Goal: Information Seeking & Learning: Learn about a topic

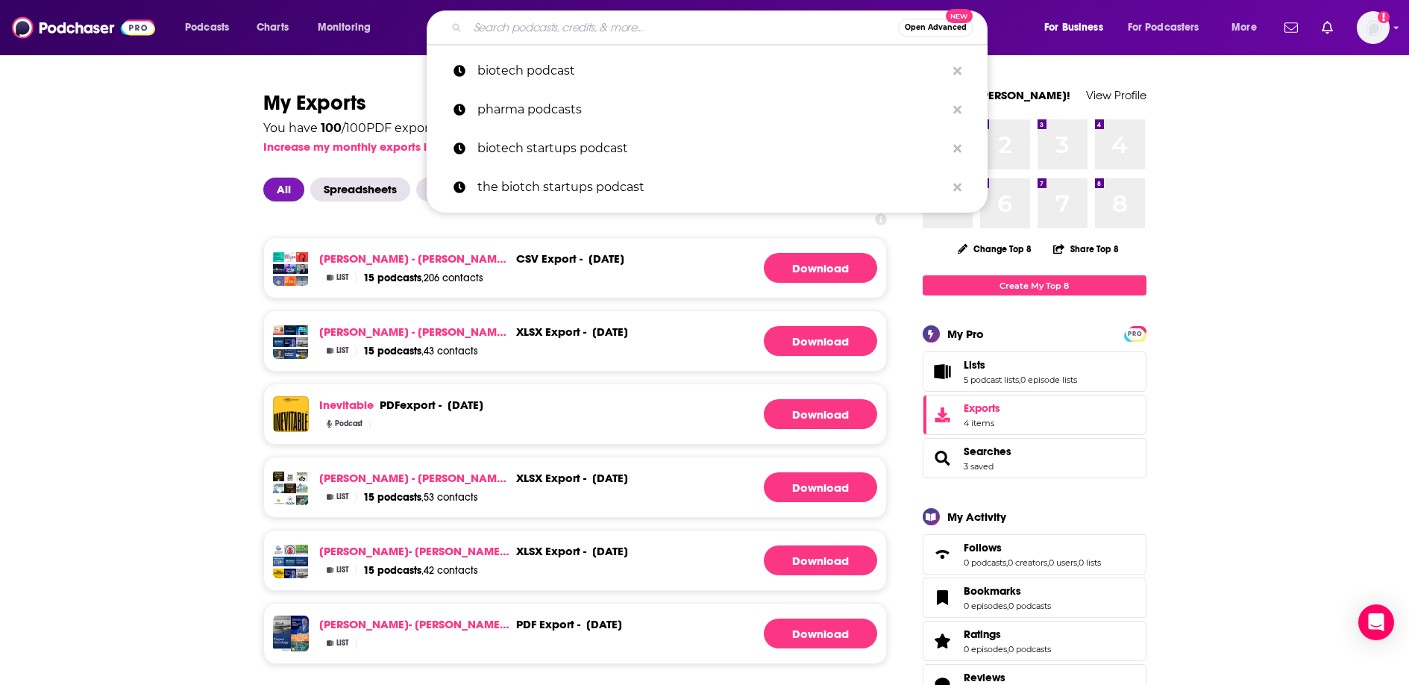
click at [666, 22] on input "Search podcasts, credits, & more..." at bounding box center [683, 28] width 430 height 24
type input "o What’s Your MO? Host: [PERSON_NAME] ("
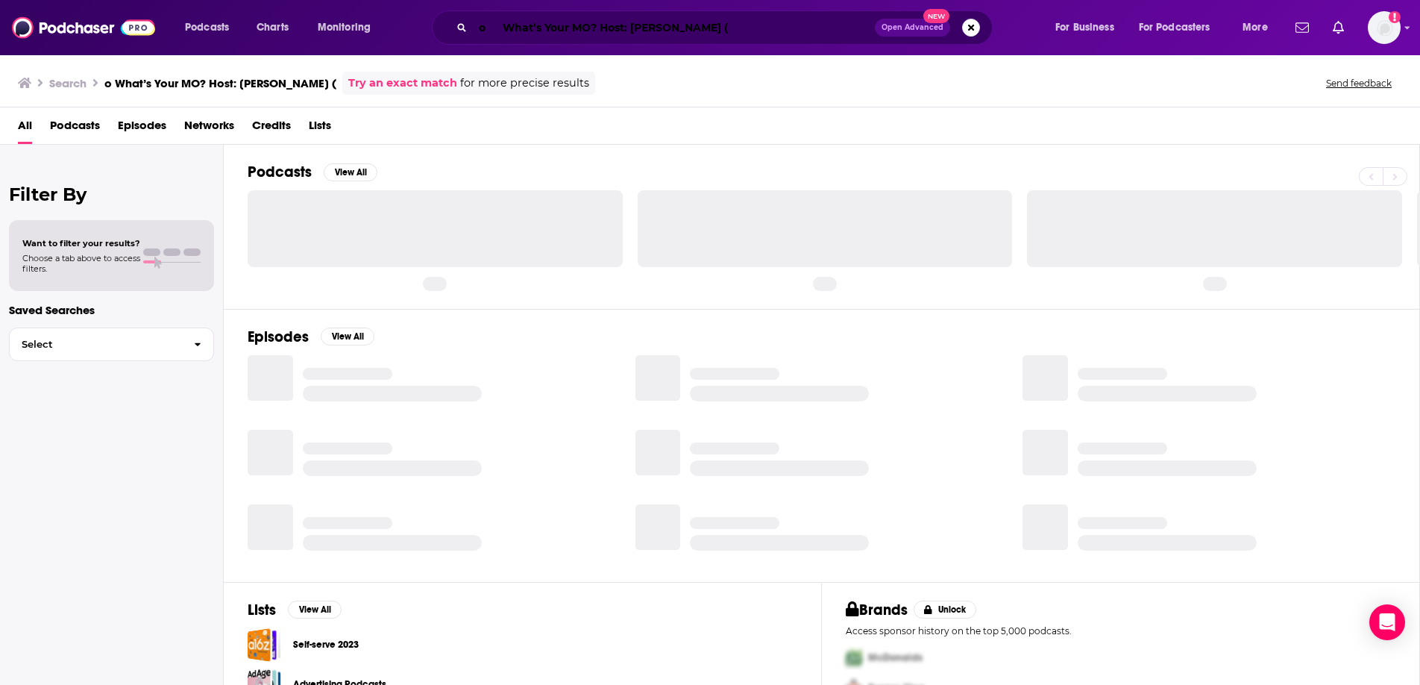
click at [759, 25] on input "o What’s Your MO? Host: [PERSON_NAME] (" at bounding box center [674, 28] width 402 height 24
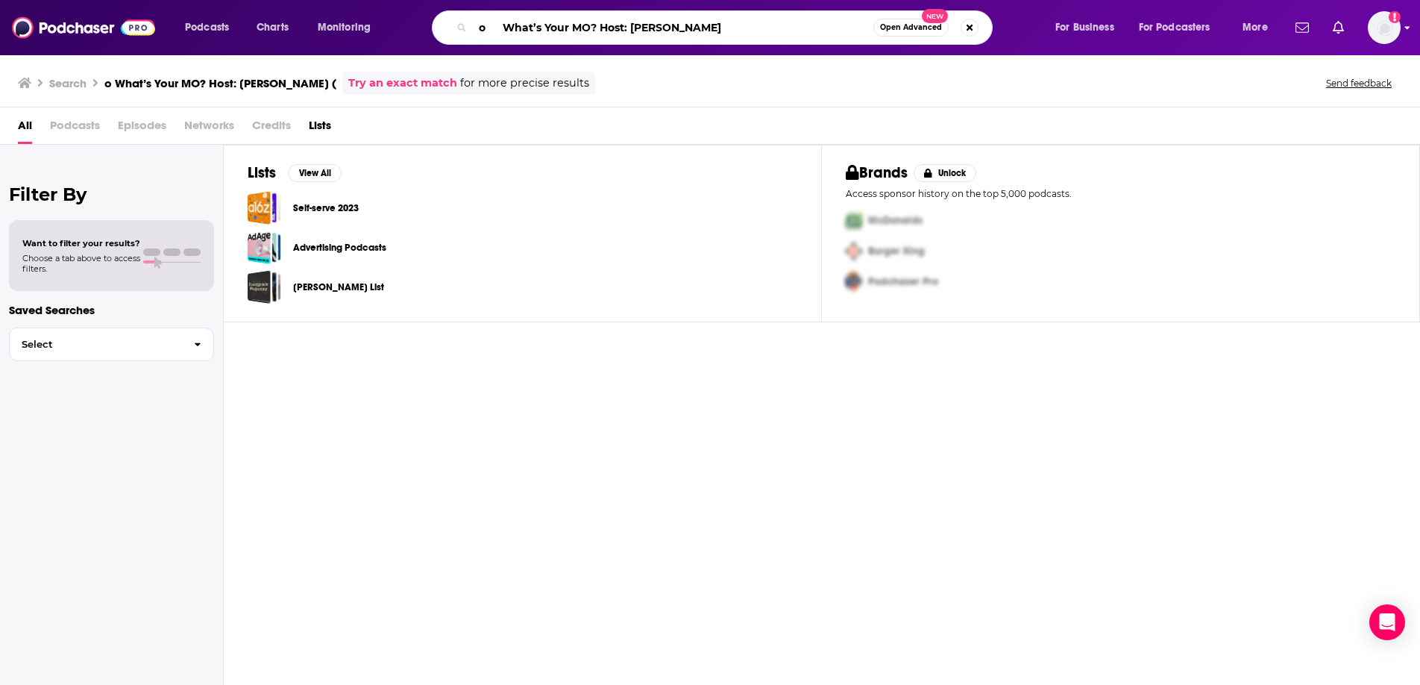
type input "o What’s Your MO? Host: [PERSON_NAME]"
click at [1376, 24] on img "Logged in as TaftCommunications" at bounding box center [1384, 27] width 33 height 33
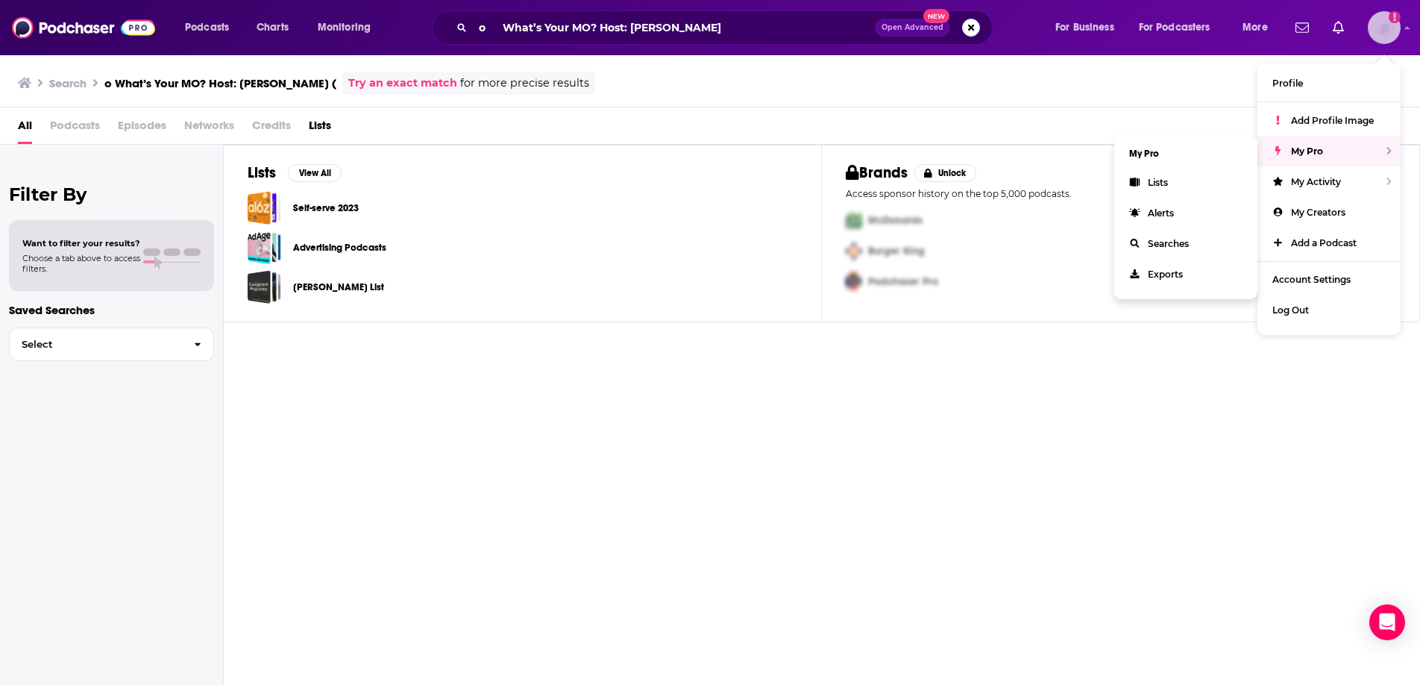
click at [1302, 147] on span "My Pro" at bounding box center [1307, 150] width 32 height 11
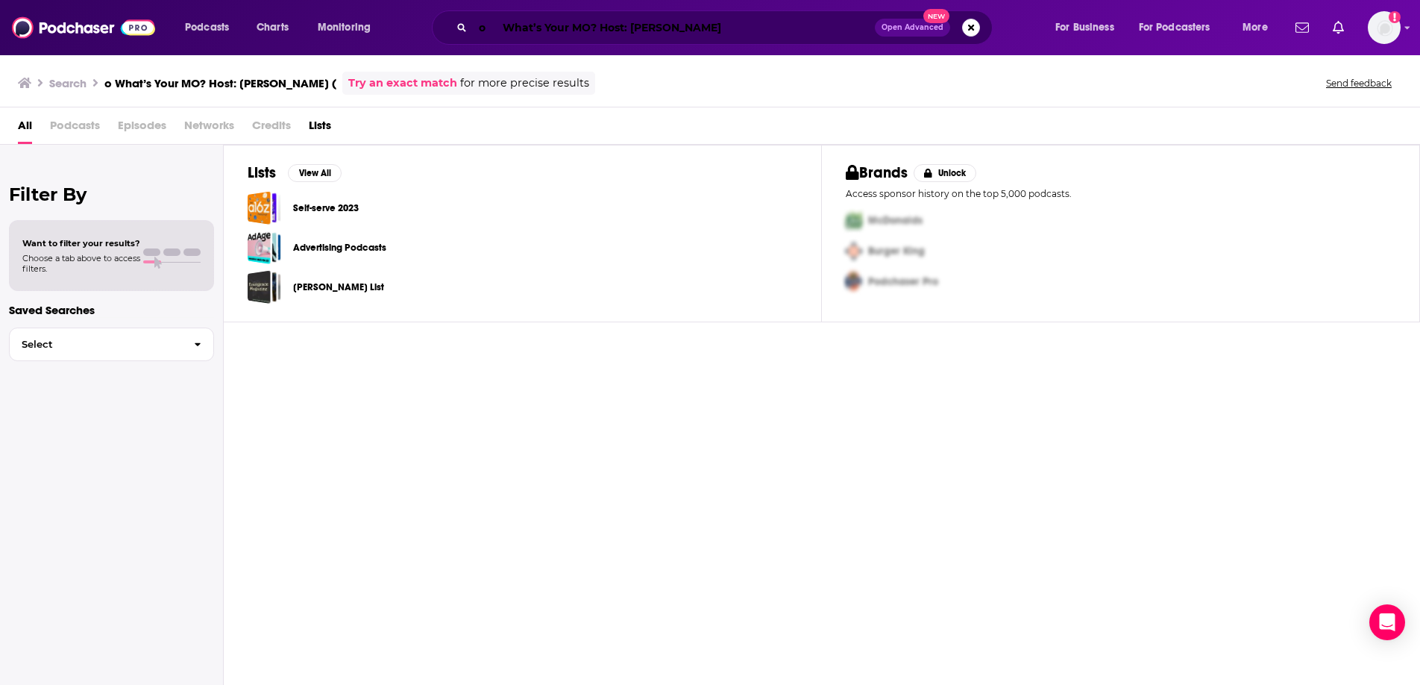
click at [723, 28] on input "o What’s Your MO? Host: [PERSON_NAME]" at bounding box center [674, 28] width 402 height 24
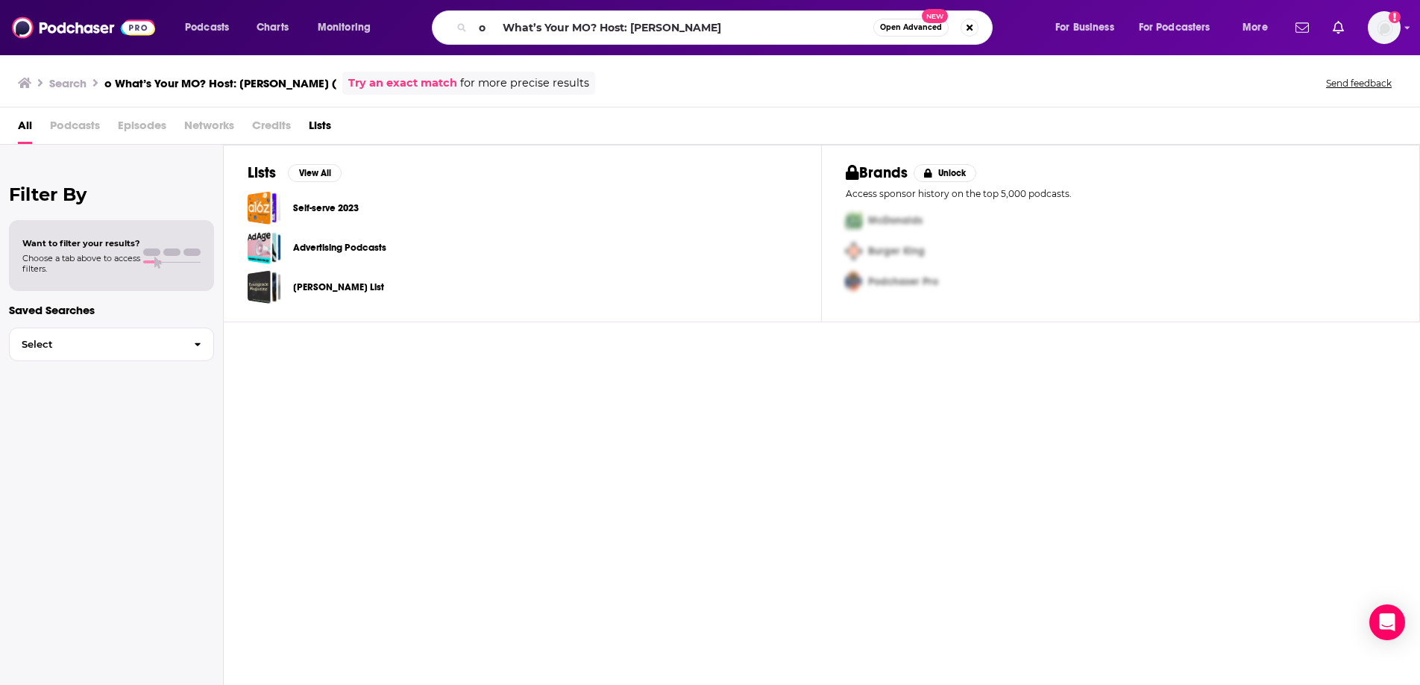
click at [905, 28] on span "Open Advanced" at bounding box center [911, 27] width 62 height 7
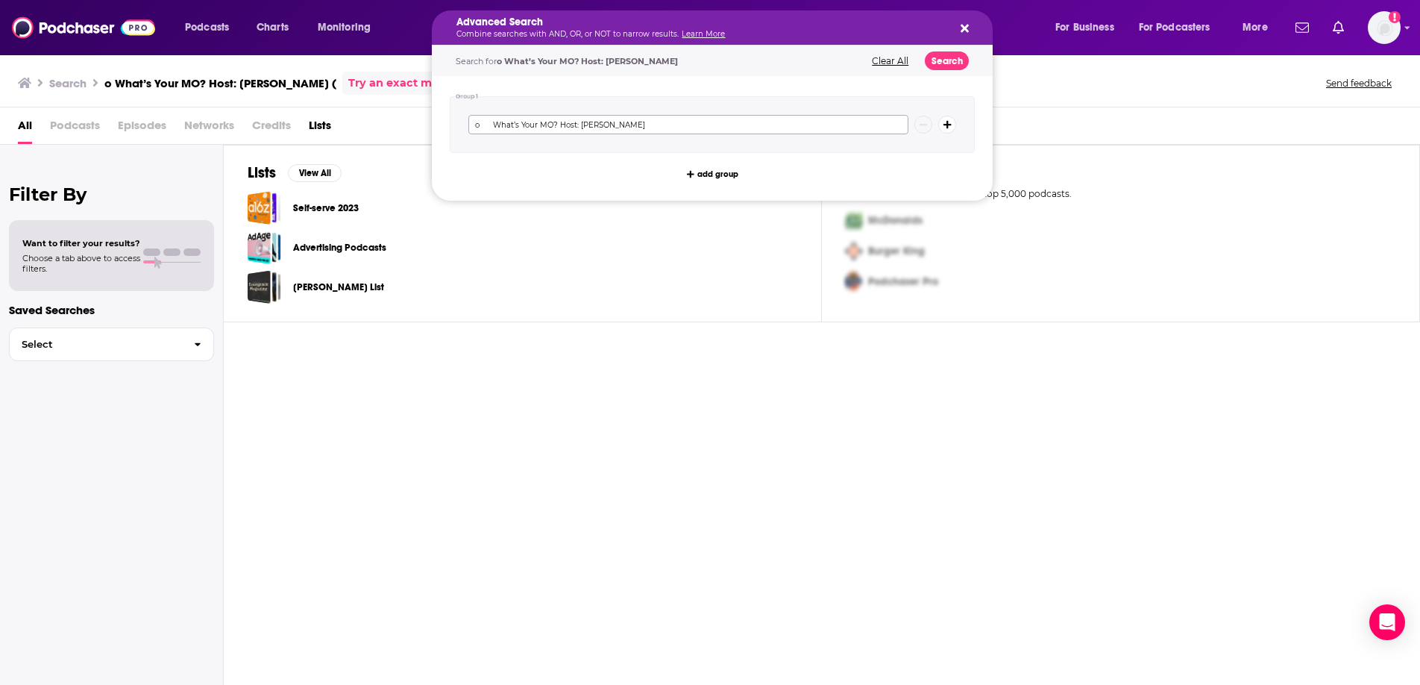
click at [661, 116] on input "o What’s Your MO? Host: [PERSON_NAME]" at bounding box center [688, 124] width 440 height 19
drag, startPoint x: 656, startPoint y: 128, endPoint x: 554, endPoint y: 124, distance: 101.5
click at [554, 124] on input "o What’s Your MO? Host: [PERSON_NAME]" at bounding box center [688, 124] width 440 height 19
drag, startPoint x: 490, startPoint y: 125, endPoint x: 431, endPoint y: 119, distance: 59.1
click at [432, 121] on div "Group 1 o What’s Your MO? add group" at bounding box center [712, 138] width 561 height 125
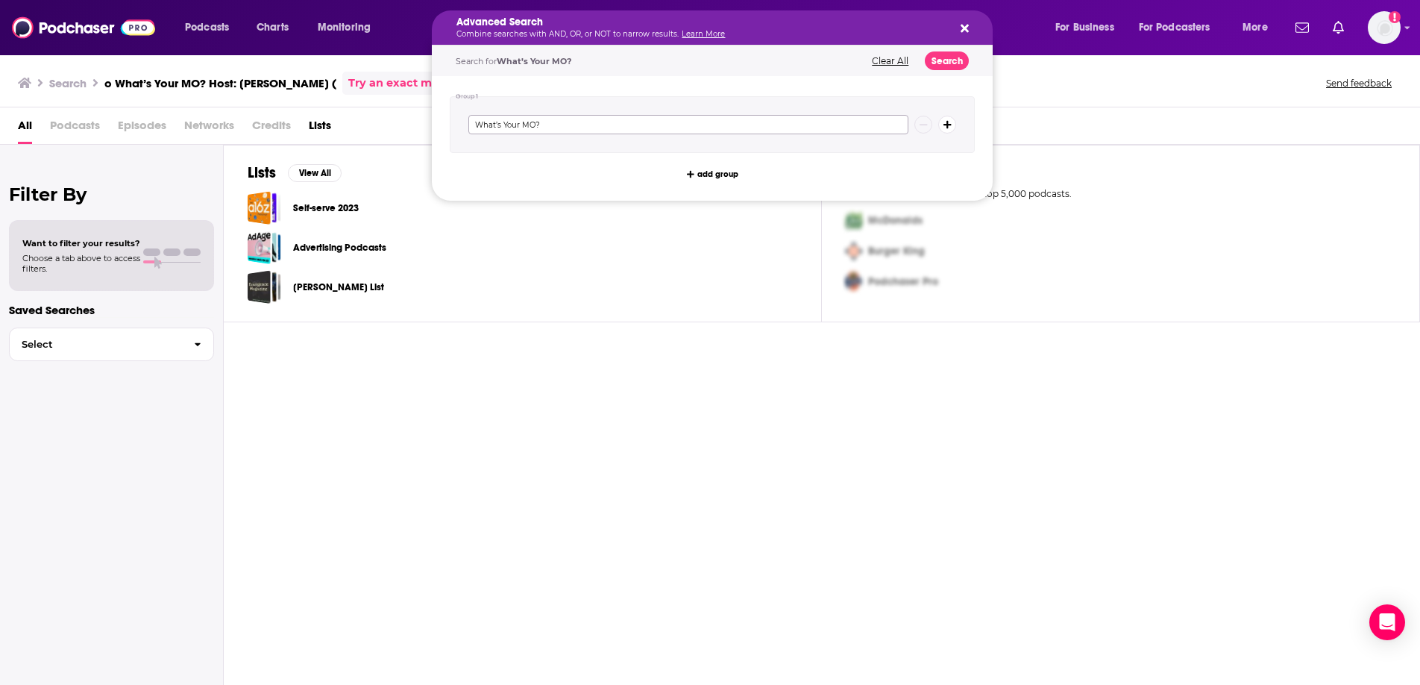
type input "What’s Your MO?"
click at [945, 57] on button "Search" at bounding box center [947, 60] width 44 height 19
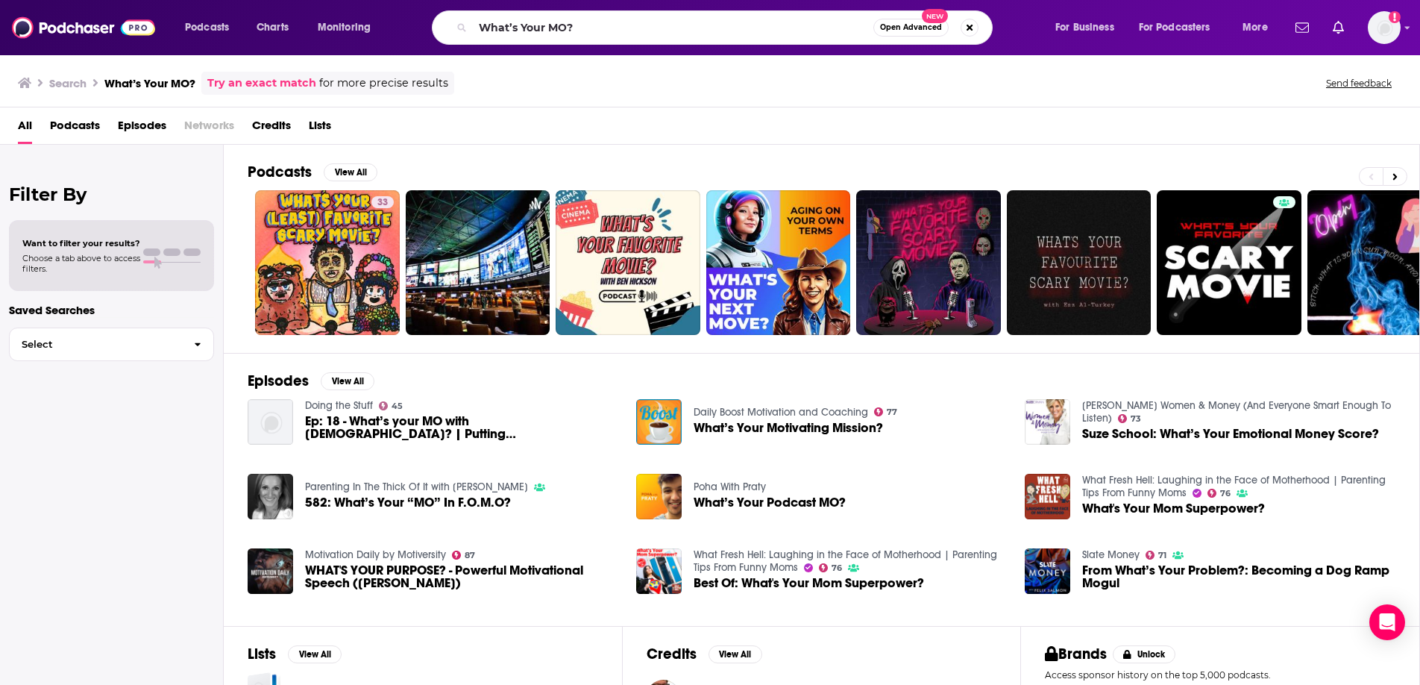
click at [910, 27] on span "Open Advanced" at bounding box center [911, 27] width 62 height 7
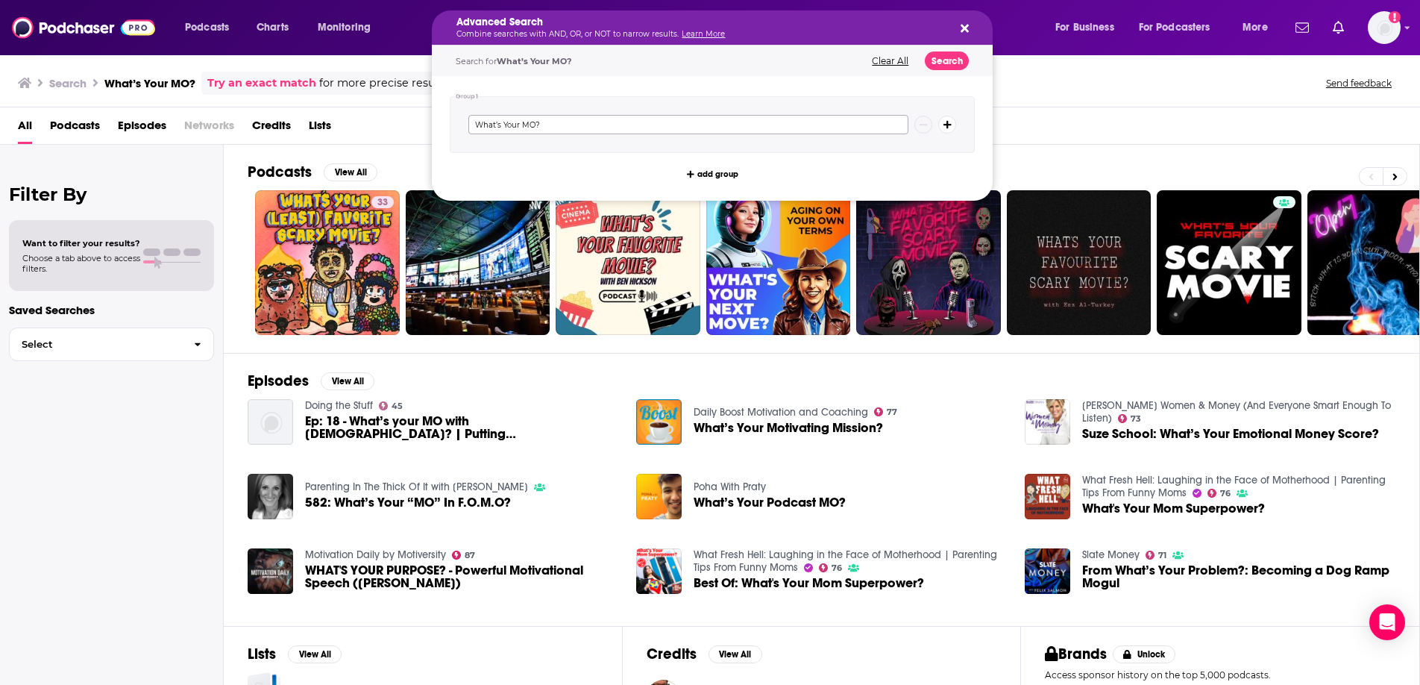
click at [559, 118] on input "What’s Your MO?" at bounding box center [688, 124] width 440 height 19
click at [889, 60] on button "Clear All" at bounding box center [889, 61] width 45 height 10
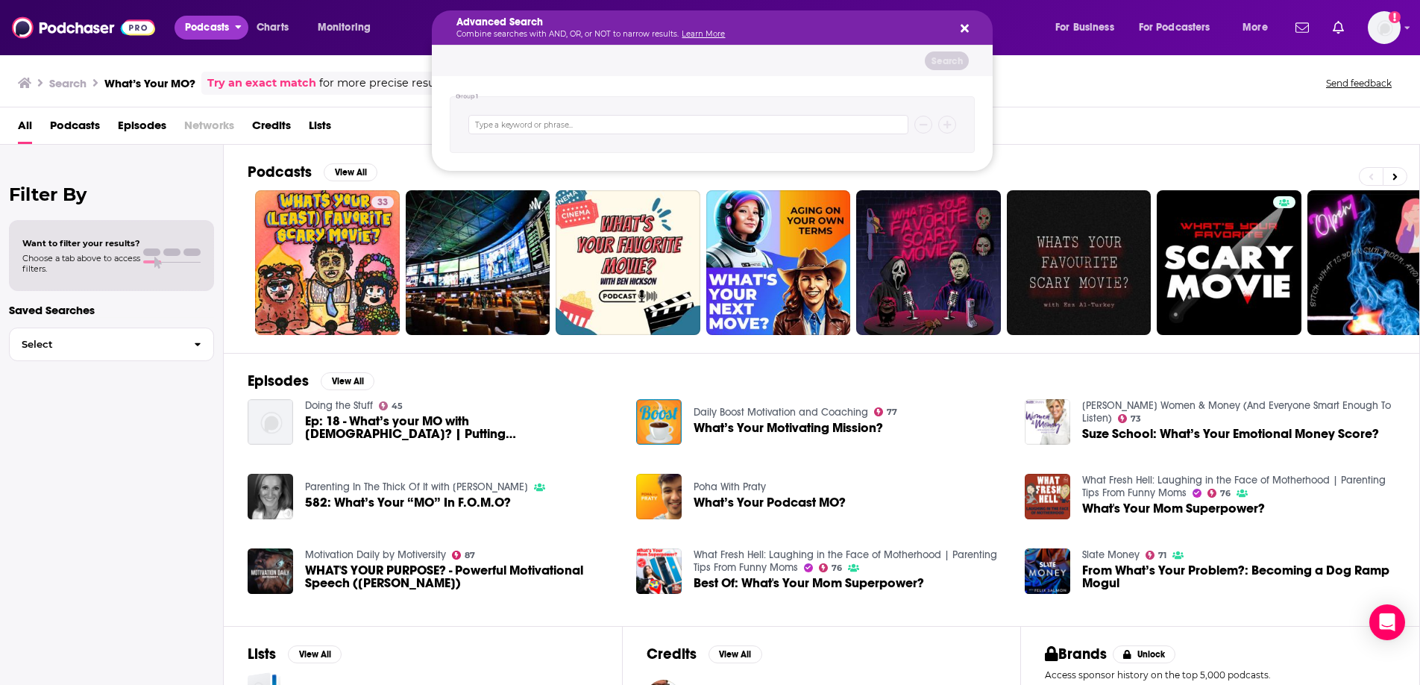
click at [205, 28] on span "Podcasts" at bounding box center [207, 27] width 44 height 21
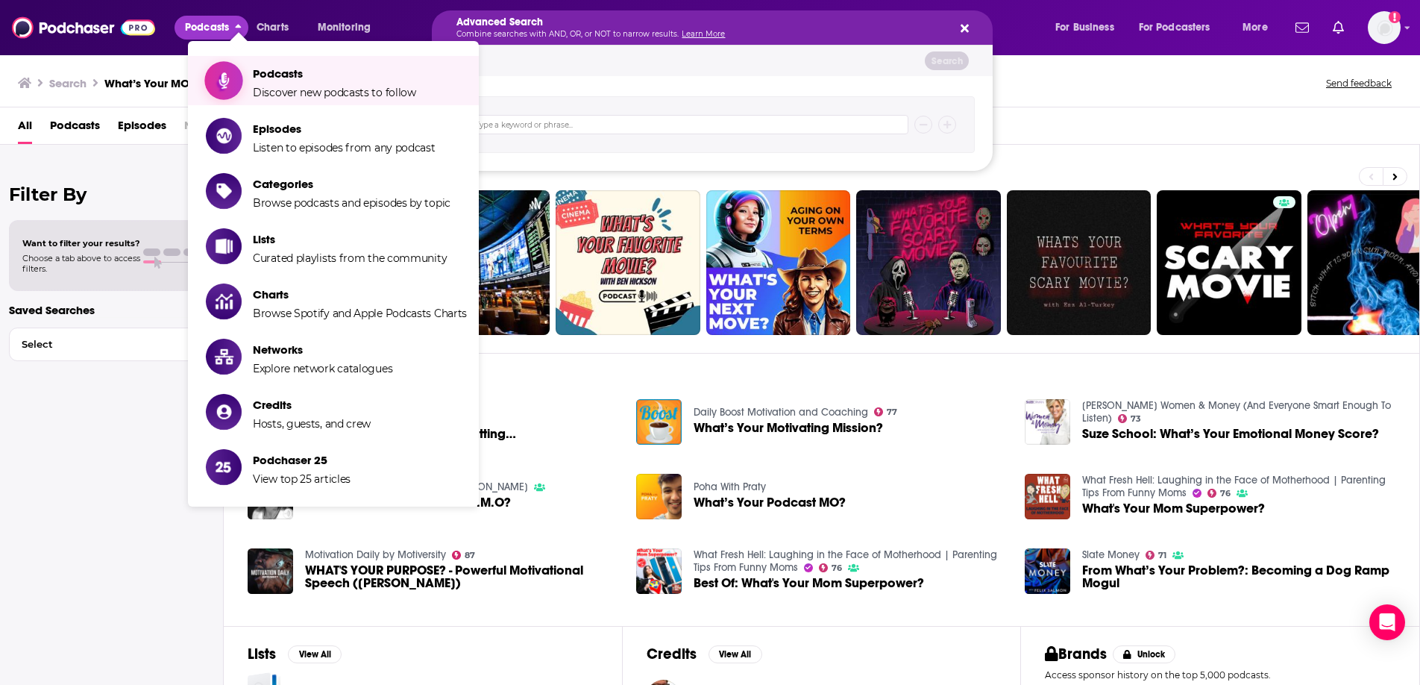
click at [256, 86] on span "Discover new podcasts to follow" at bounding box center [334, 92] width 163 height 13
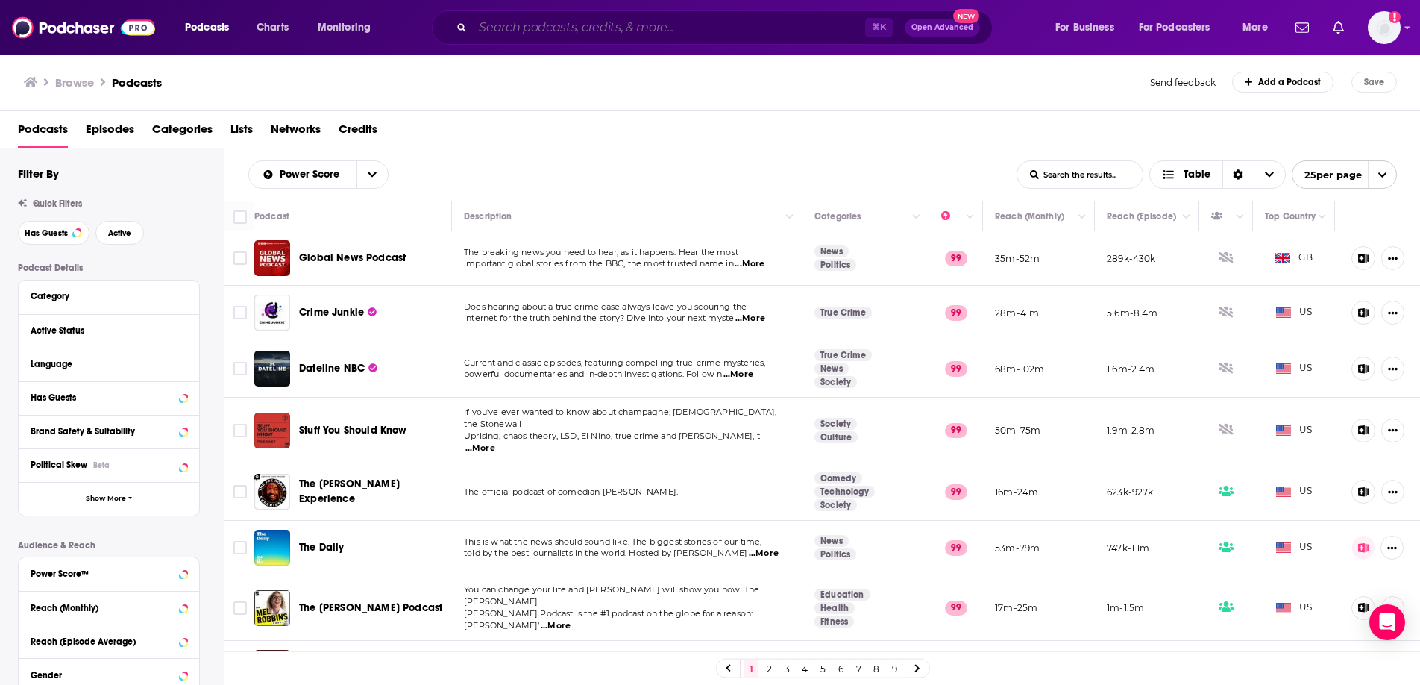
click at [556, 30] on input "Search podcasts, credits, & more..." at bounding box center [669, 28] width 392 height 24
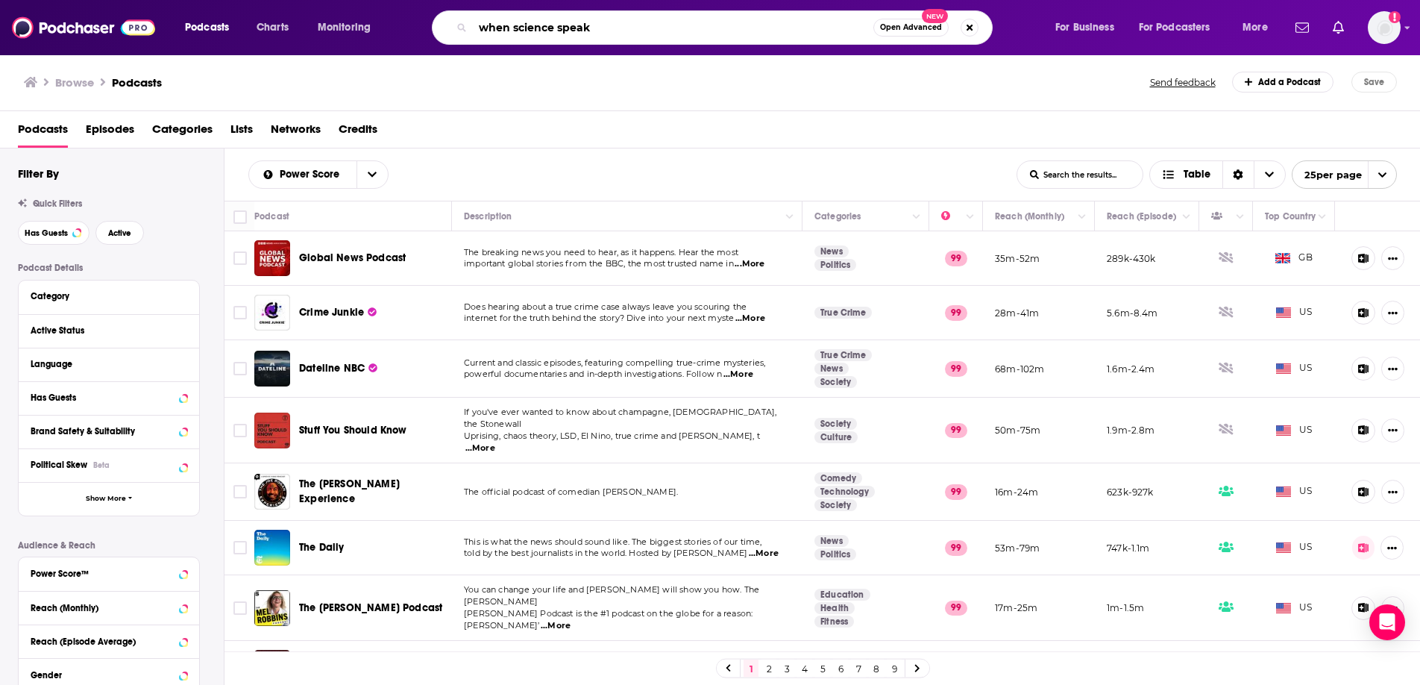
type input "when science speaks"
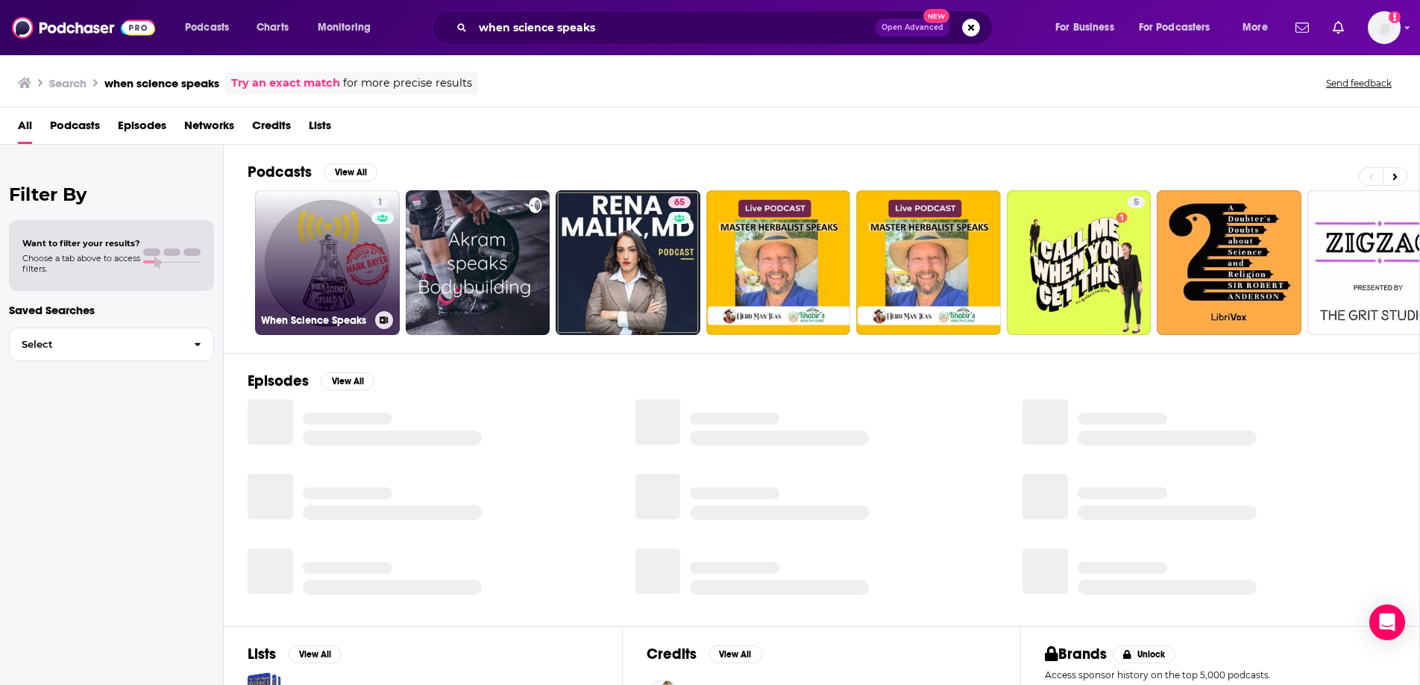
click at [345, 272] on link "1 When Science Speaks" at bounding box center [327, 262] width 145 height 145
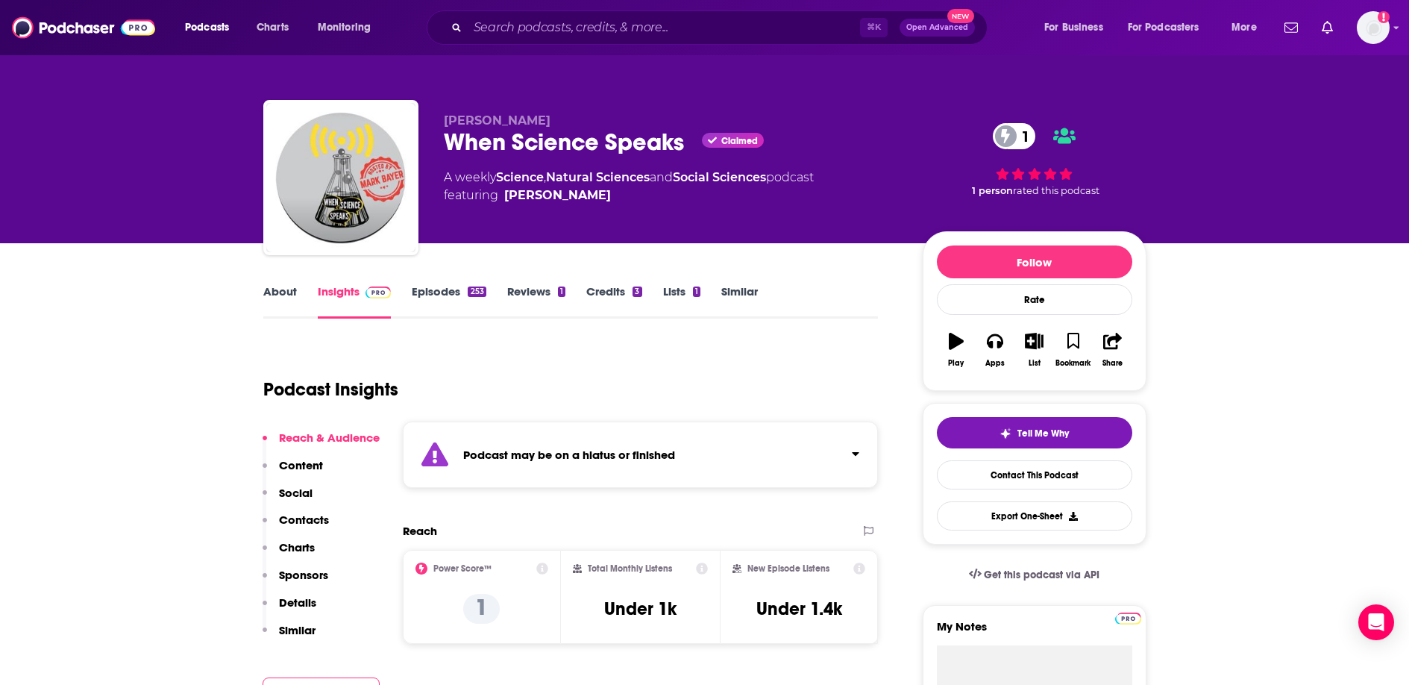
click at [277, 289] on link "About" at bounding box center [280, 301] width 34 height 34
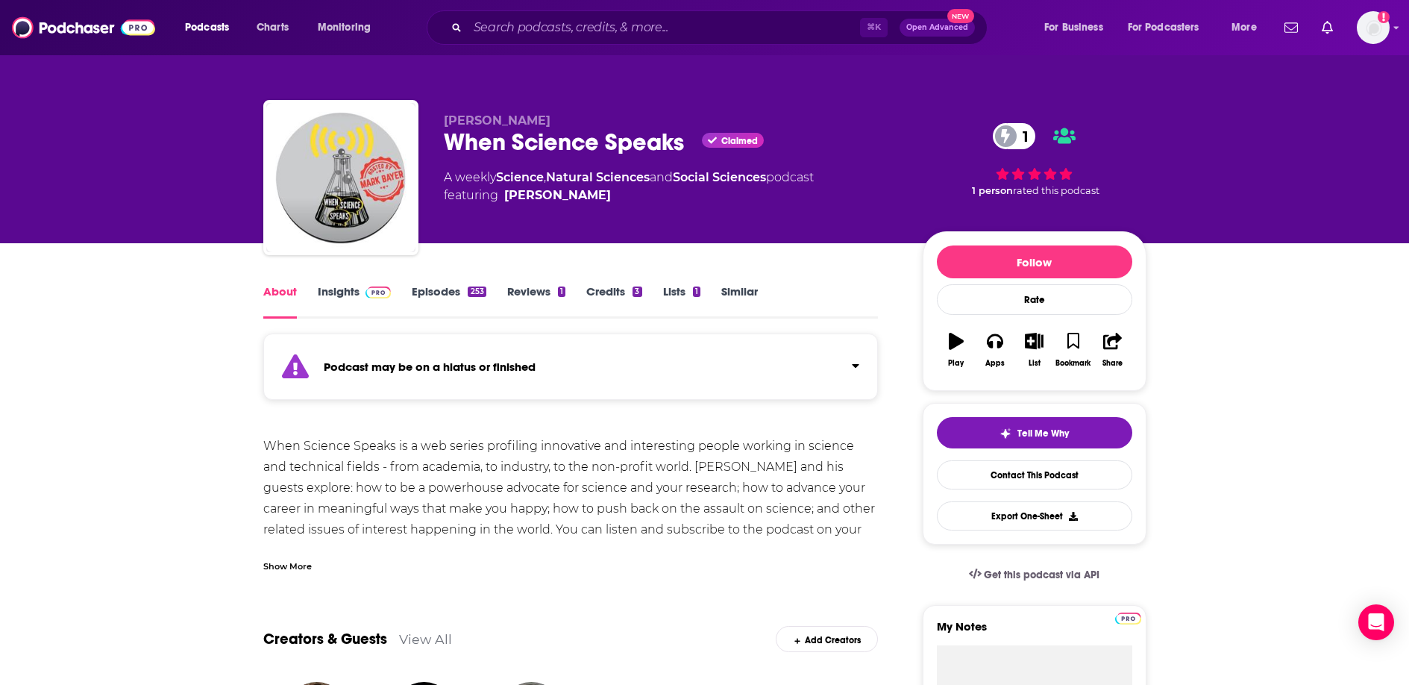
click at [456, 450] on div "When Science Speaks is a web series profiling innovative and interesting people…" at bounding box center [570, 498] width 615 height 125
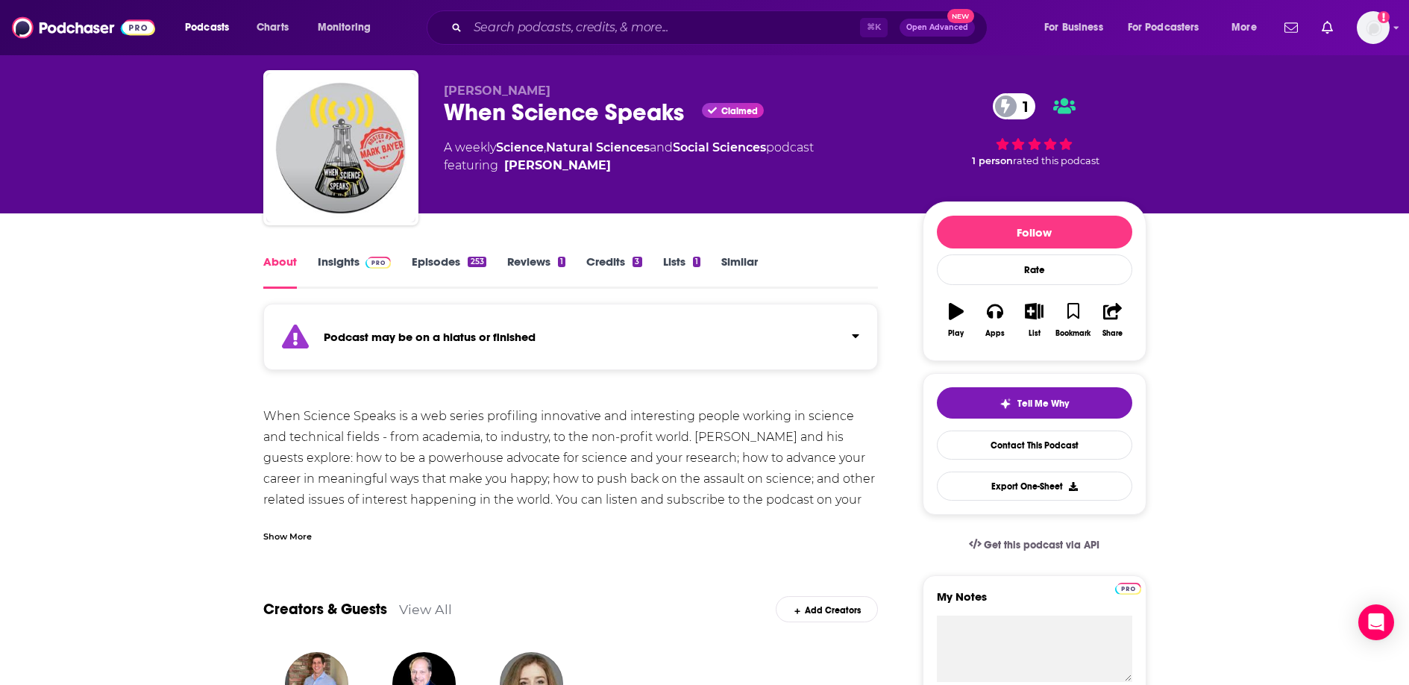
click at [280, 532] on div "Show More" at bounding box center [287, 535] width 48 height 14
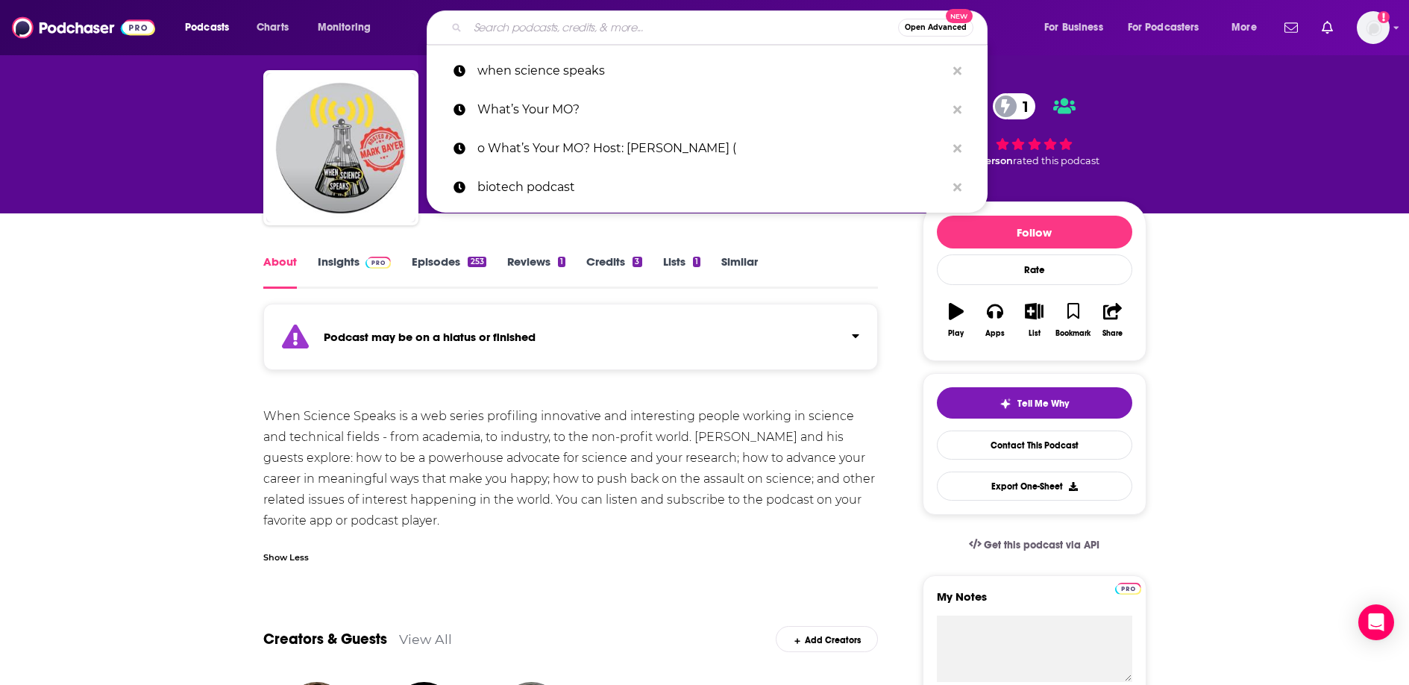
click at [570, 20] on input "Search podcasts, credits, & more..." at bounding box center [683, 28] width 430 height 24
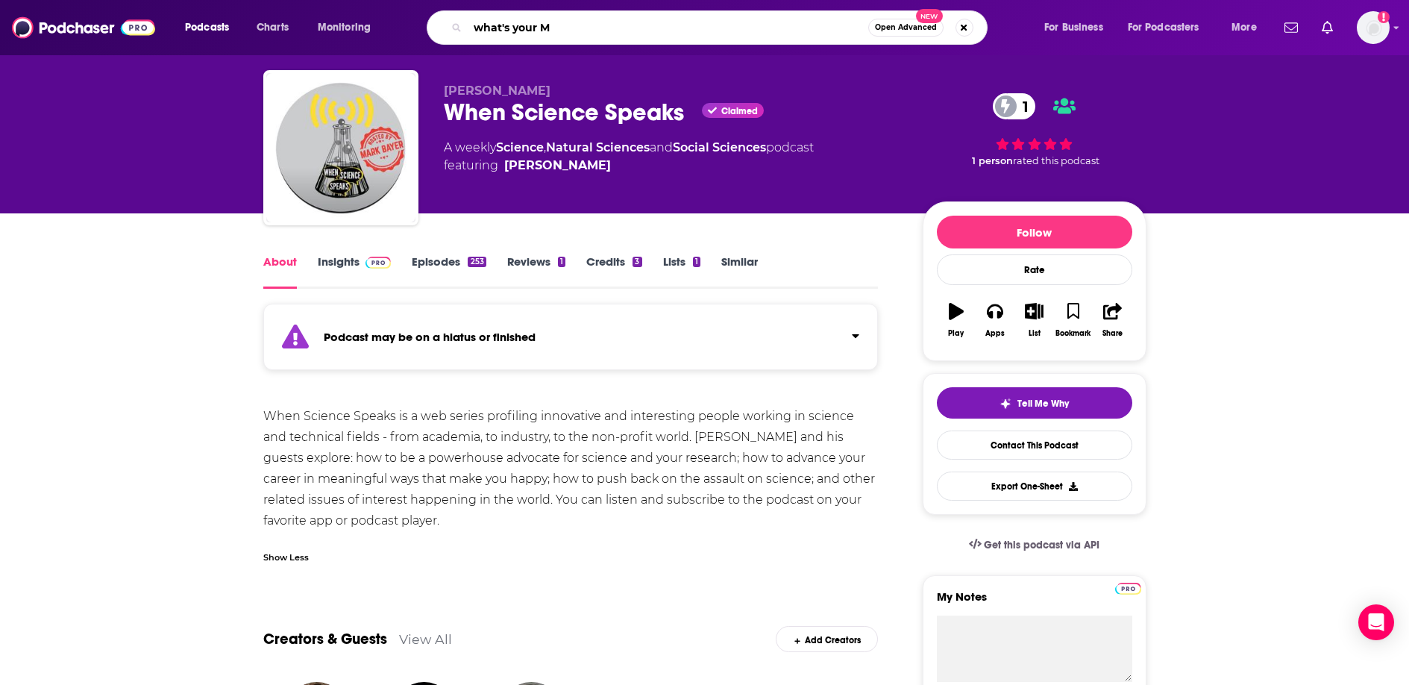
type input "what's your MO"
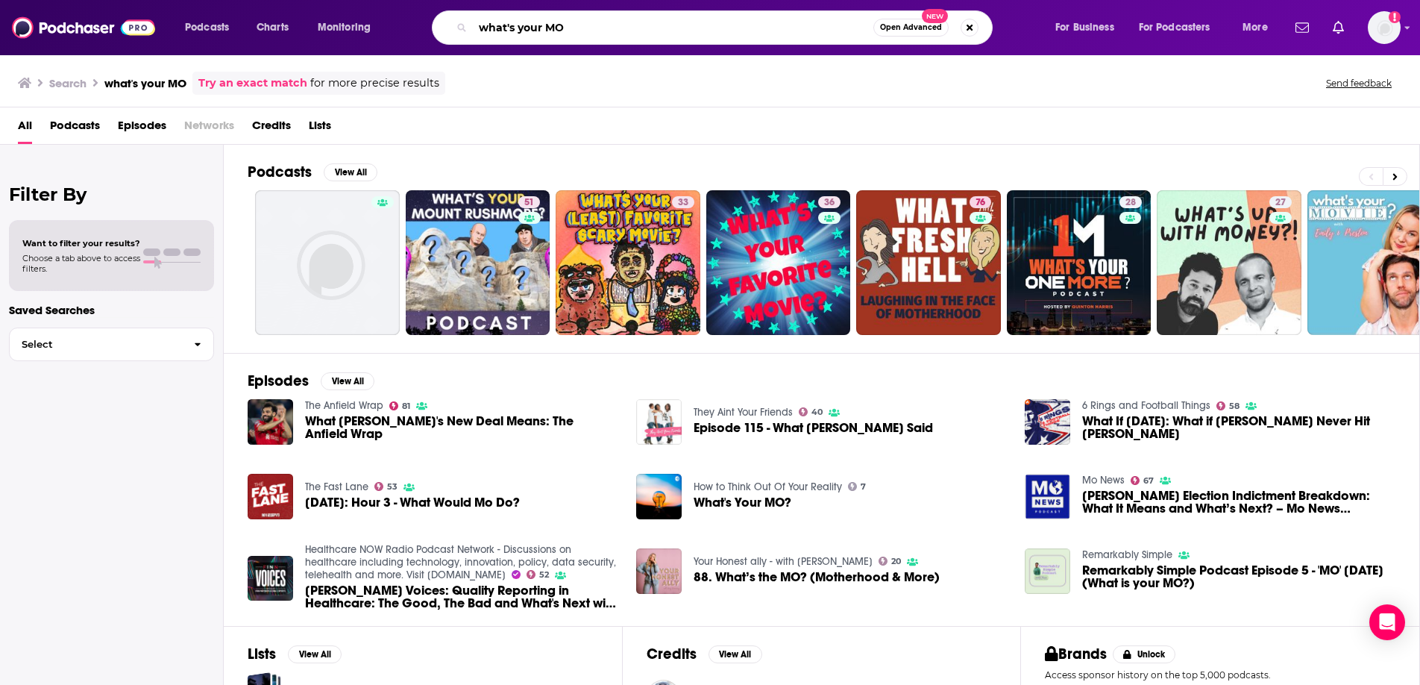
drag, startPoint x: 570, startPoint y: 31, endPoint x: 466, endPoint y: 28, distance: 103.7
click at [466, 28] on div "what's your MO Open Advanced New" at bounding box center [712, 27] width 561 height 34
type input "GROW EVERYTHING"
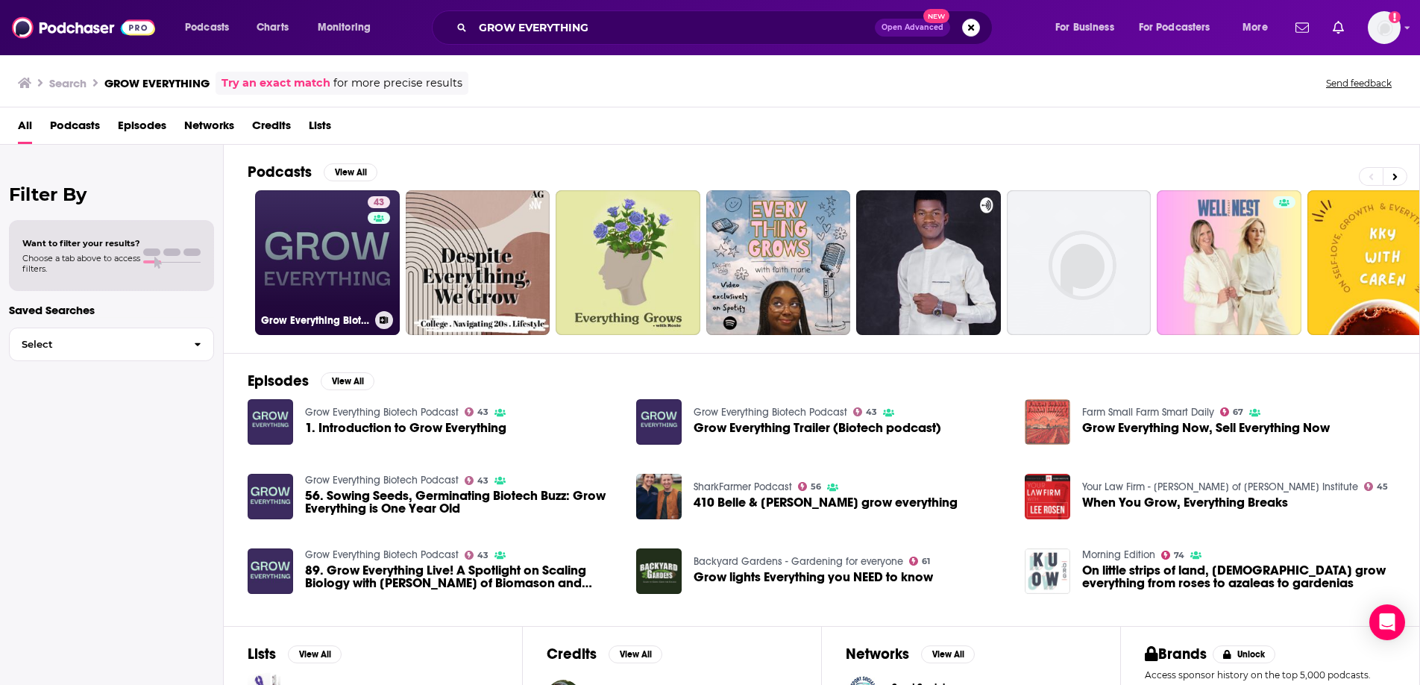
click at [318, 265] on link "43 Grow Everything Biotech Podcast" at bounding box center [327, 262] width 145 height 145
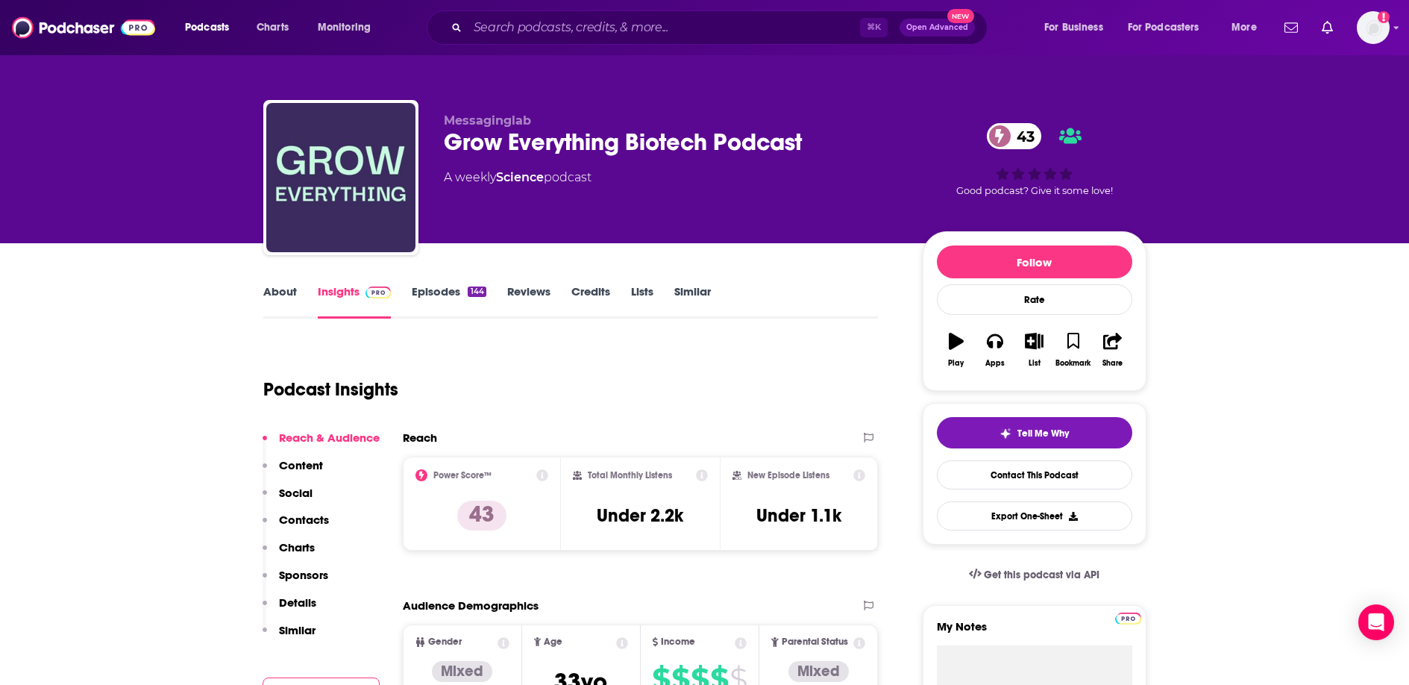
click at [276, 298] on link "About" at bounding box center [280, 301] width 34 height 34
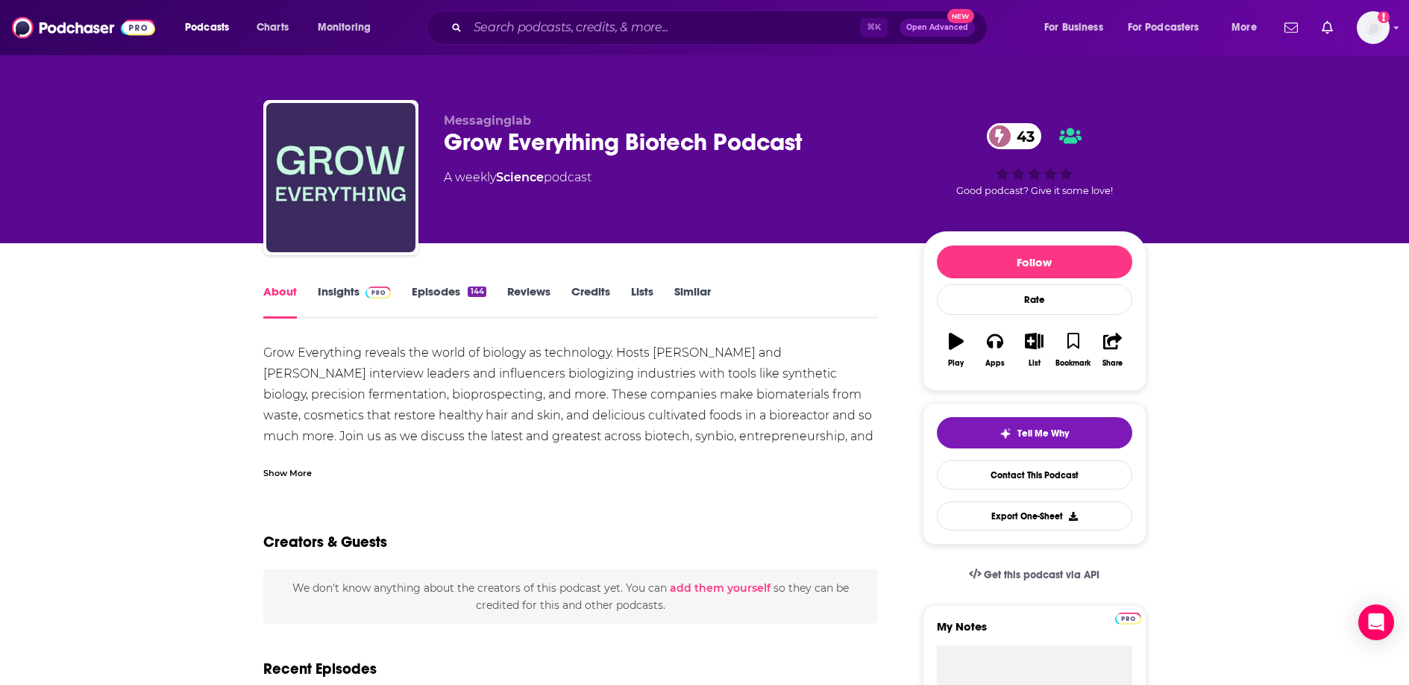
click at [606, 26] on input "Search podcasts, credits, & more..." at bounding box center [664, 28] width 392 height 24
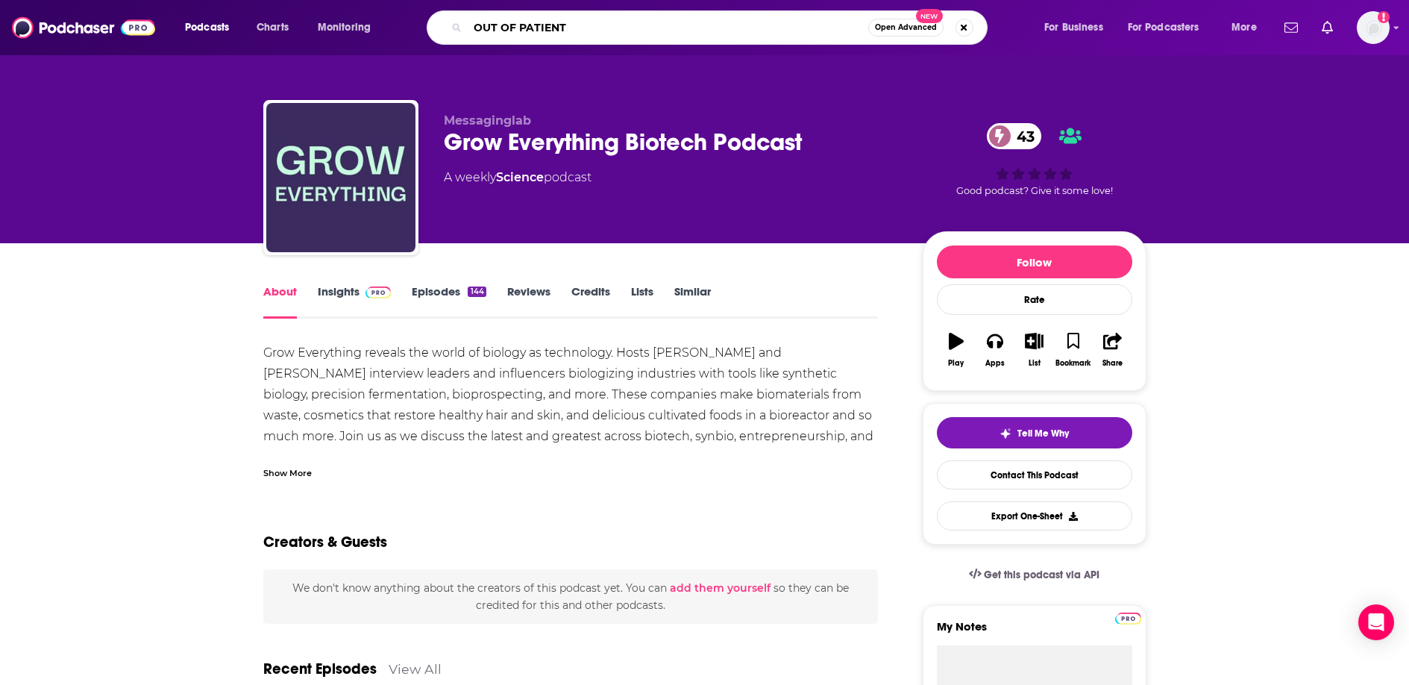
type input "OUT OF PATIENTS"
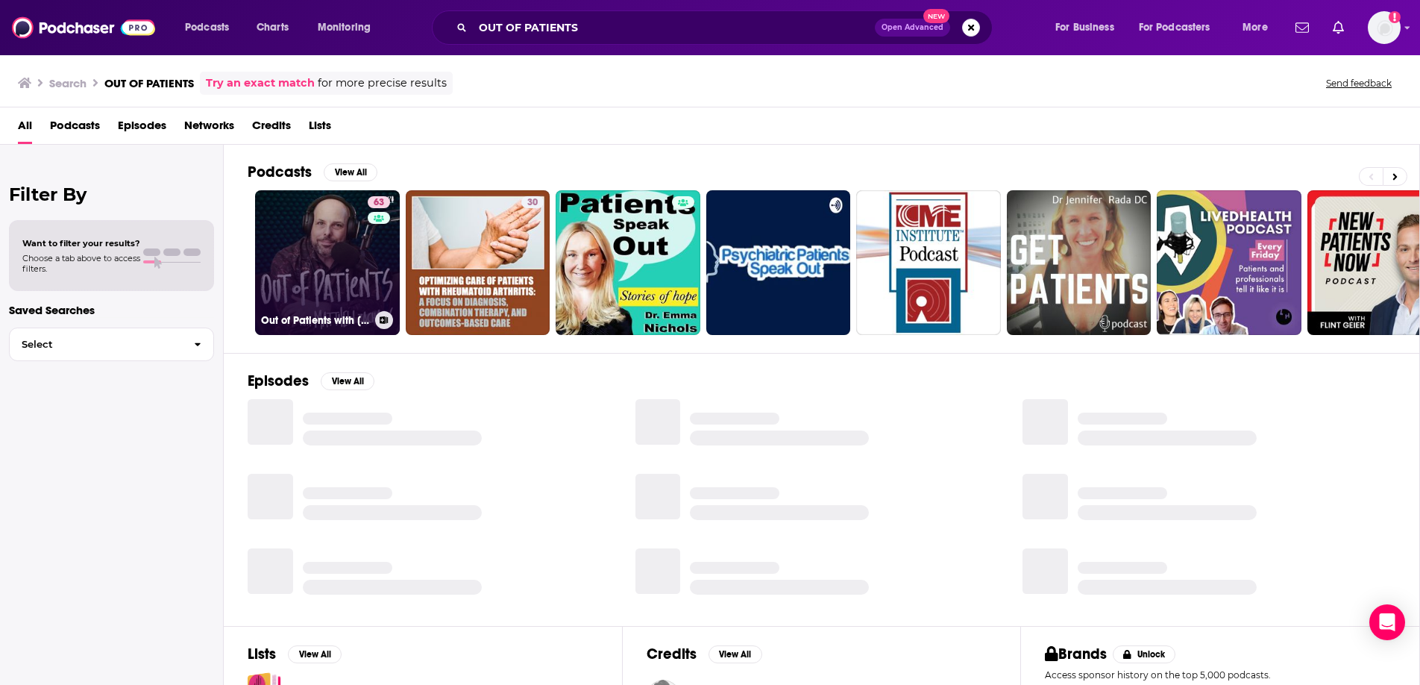
click at [312, 261] on link "63 Out of Patients with [PERSON_NAME]" at bounding box center [327, 262] width 145 height 145
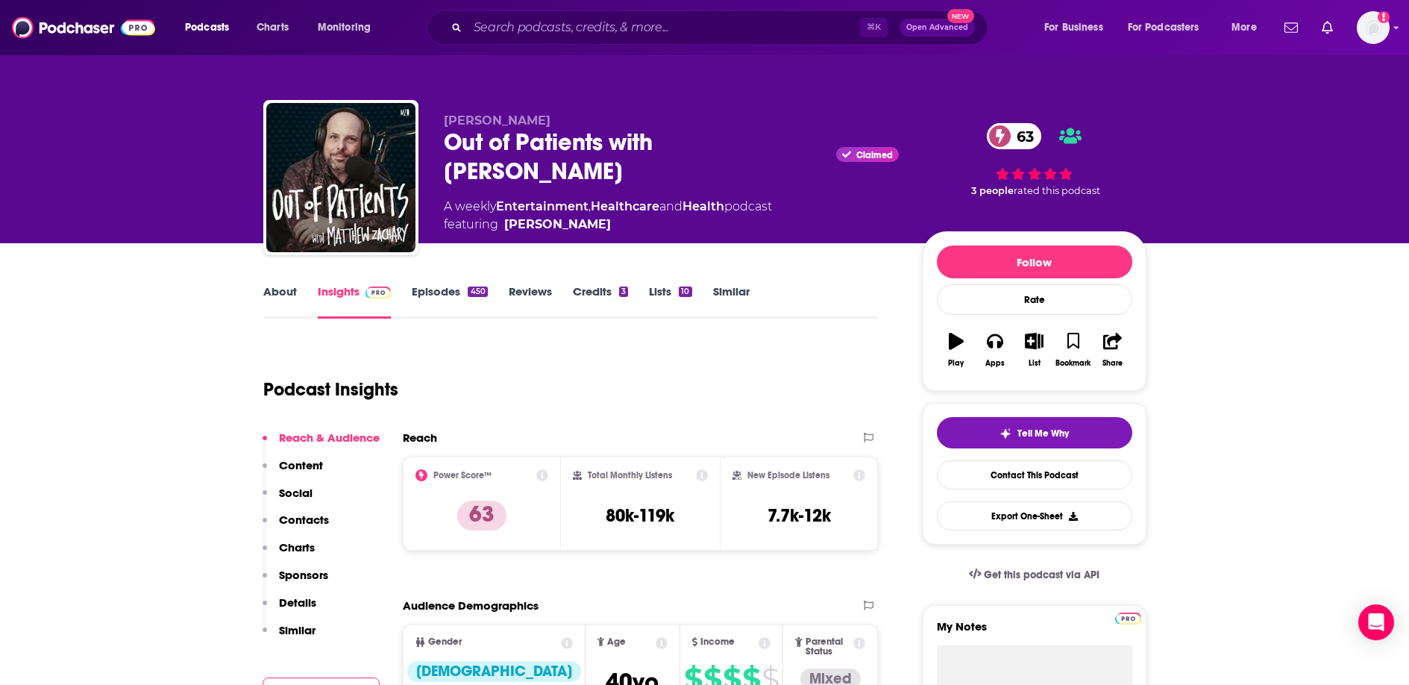
click at [283, 285] on link "About" at bounding box center [280, 301] width 34 height 34
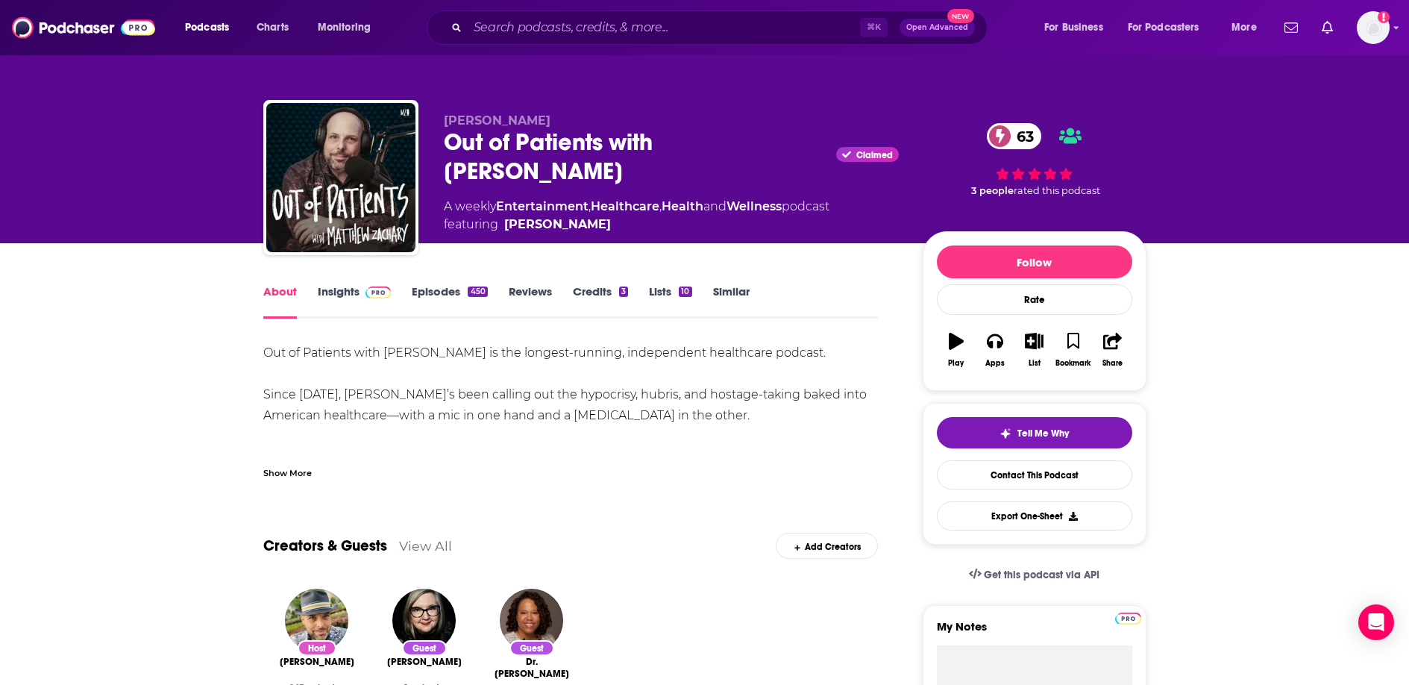
click at [277, 473] on div "Show More" at bounding box center [287, 472] width 48 height 14
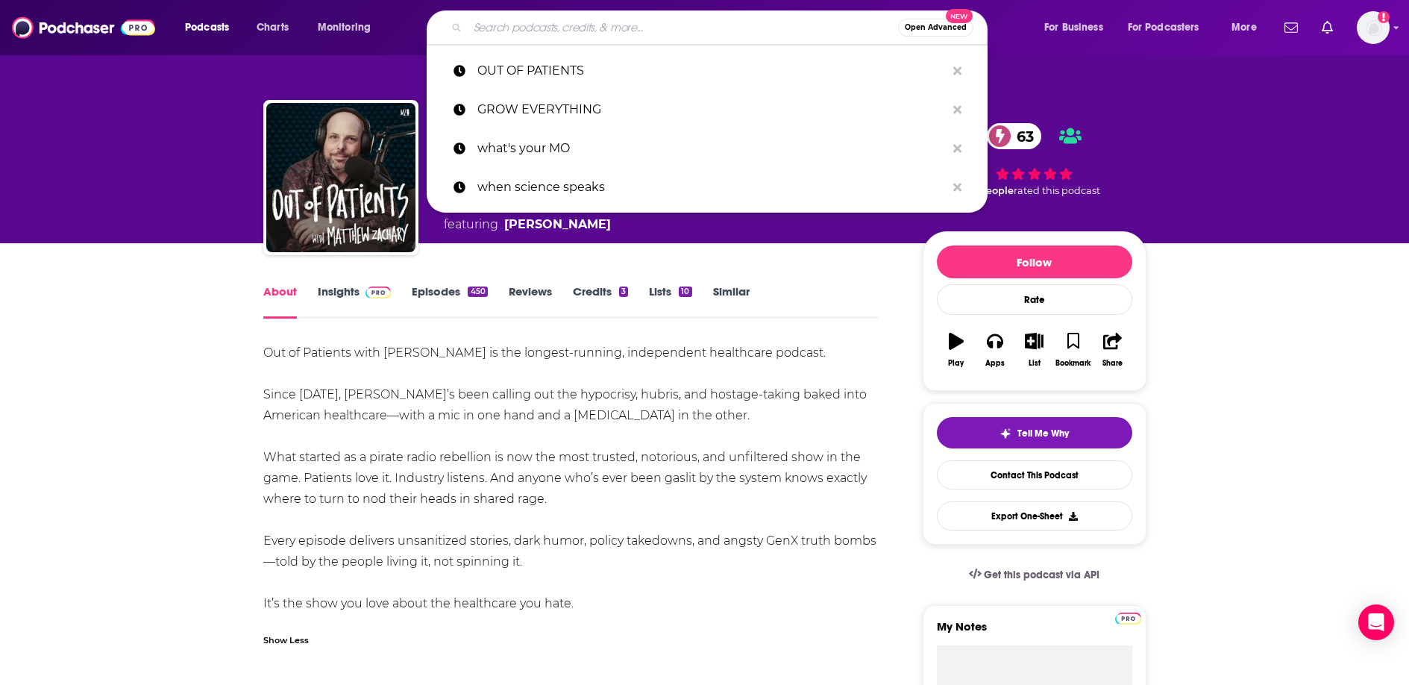
click at [629, 31] on input "Search podcasts, credits, & more..." at bounding box center [683, 28] width 430 height 24
paste input "Life Science Success"
type input "Life Science Success"
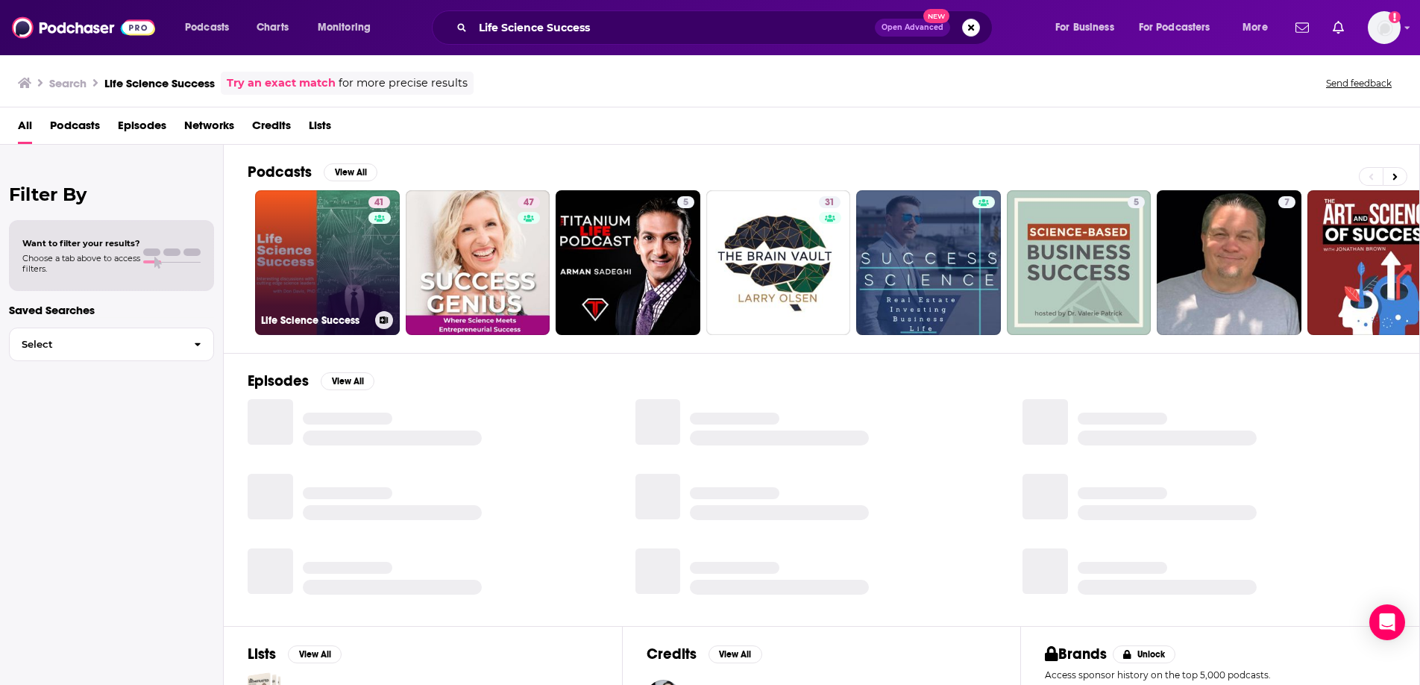
click at [336, 277] on link "41 Life Science Success" at bounding box center [327, 262] width 145 height 145
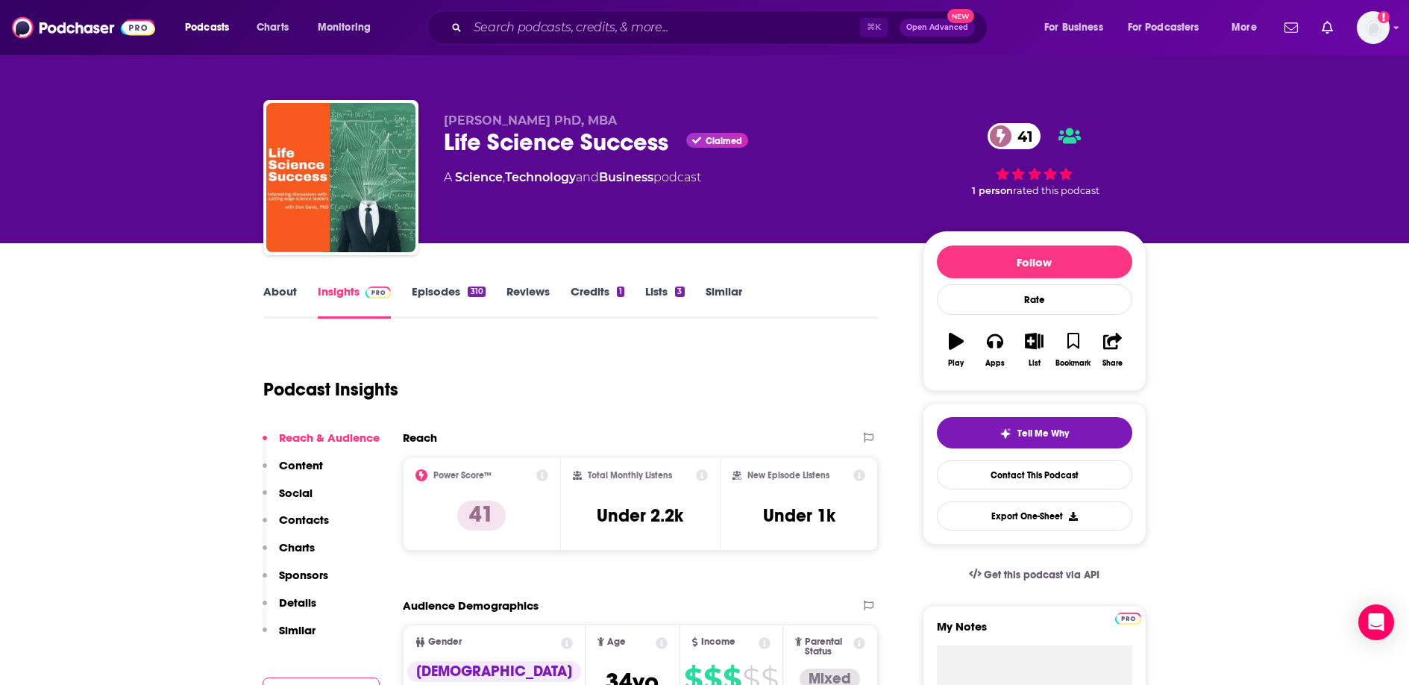
click at [289, 295] on link "About" at bounding box center [280, 301] width 34 height 34
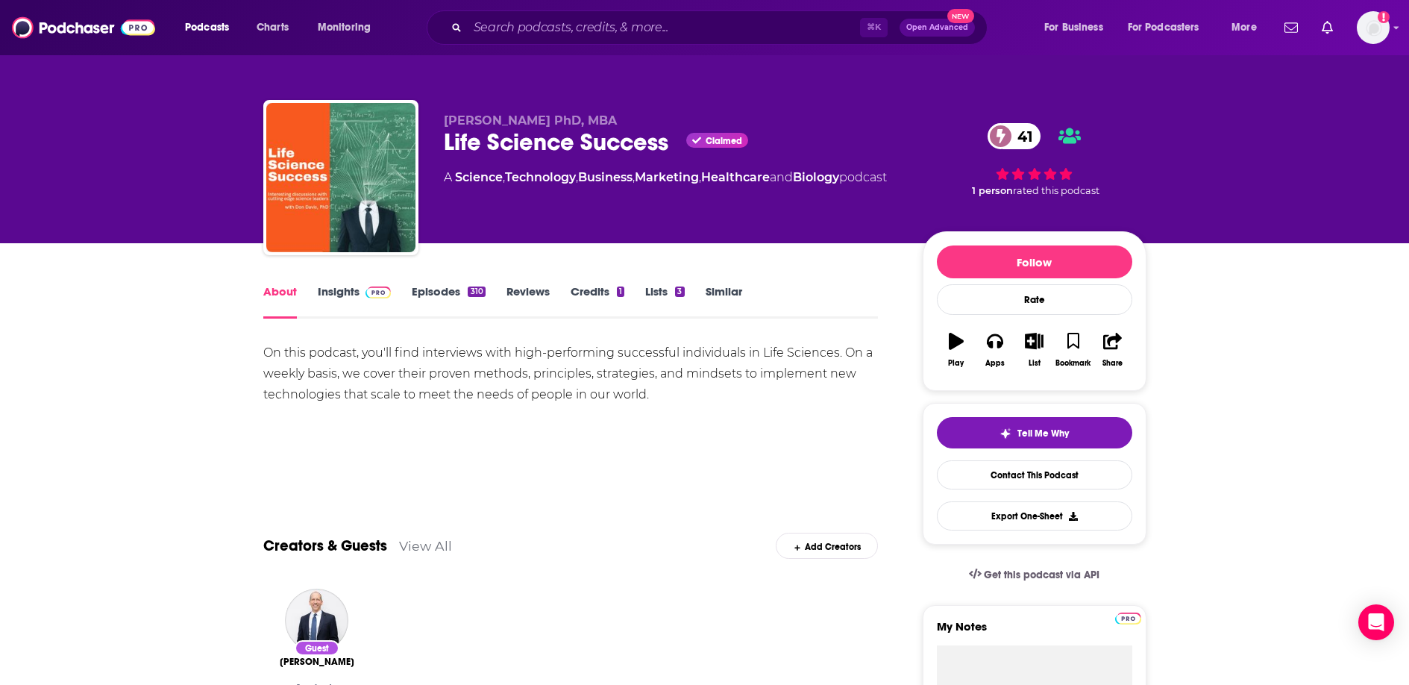
click at [509, 395] on div "On this podcast, you'll find interviews with high-performing successful individ…" at bounding box center [570, 373] width 615 height 63
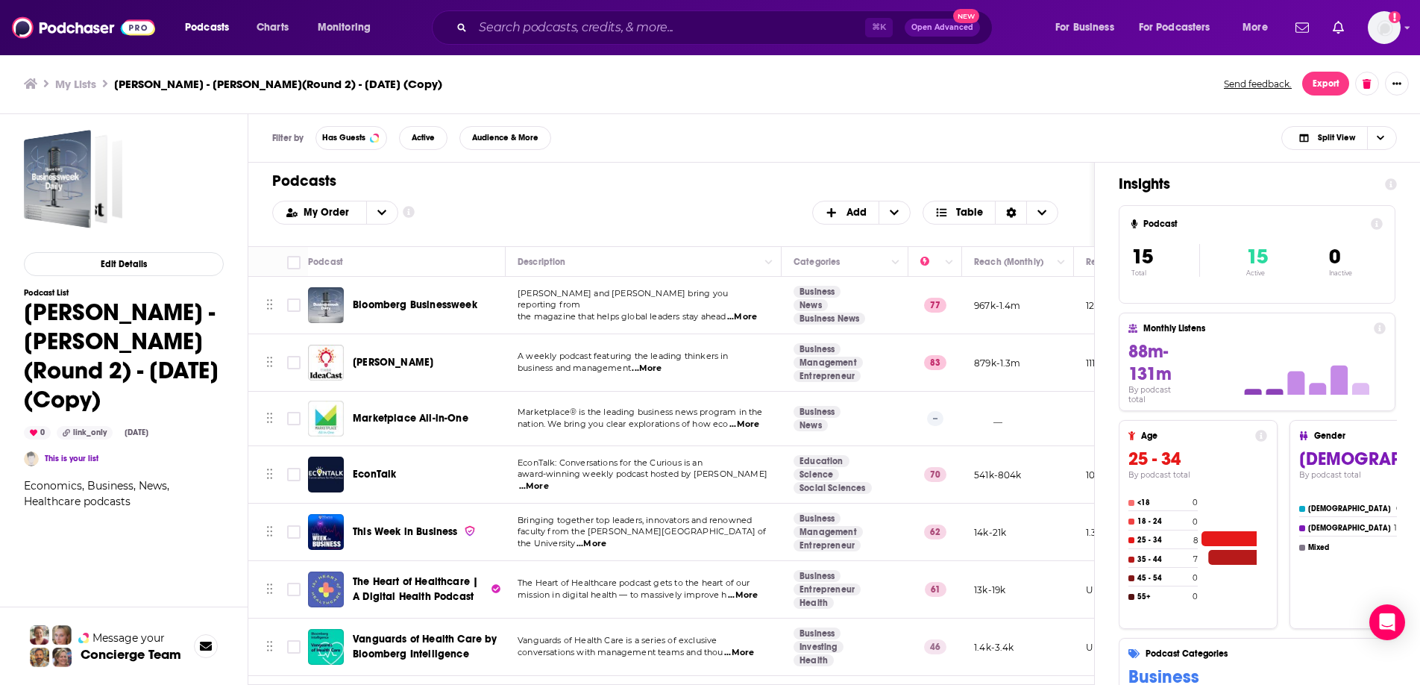
scroll to position [447, 0]
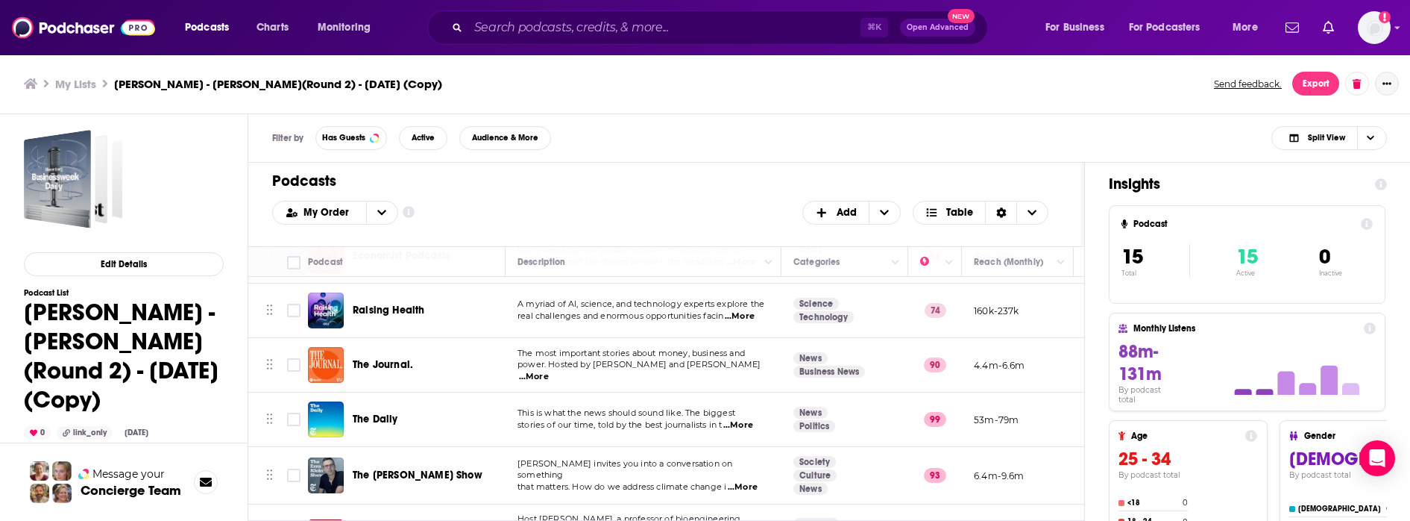
click at [1387, 83] on icon "Show More Button" at bounding box center [1387, 83] width 9 height 2
click at [1365, 31] on img "Logged in as TaftCommunications" at bounding box center [1374, 27] width 33 height 33
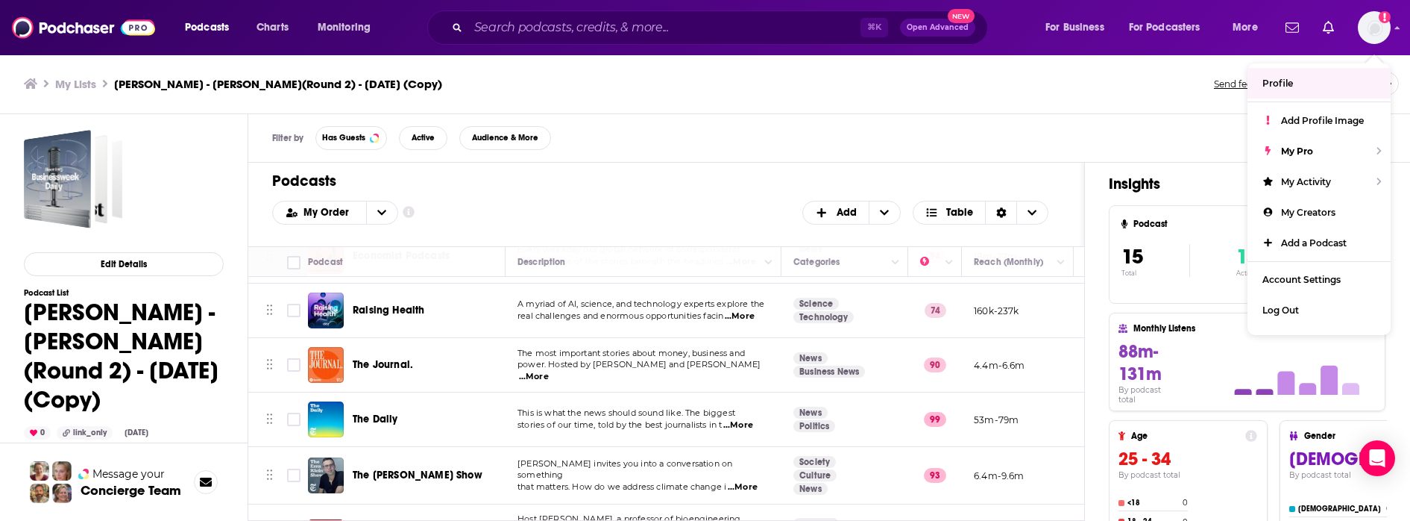
click at [1053, 74] on div "My Lists RF Binder - Rob Abbott(Round 2) - August 7, 2025 (Copy) Send feedback.…" at bounding box center [705, 84] width 1363 height 24
